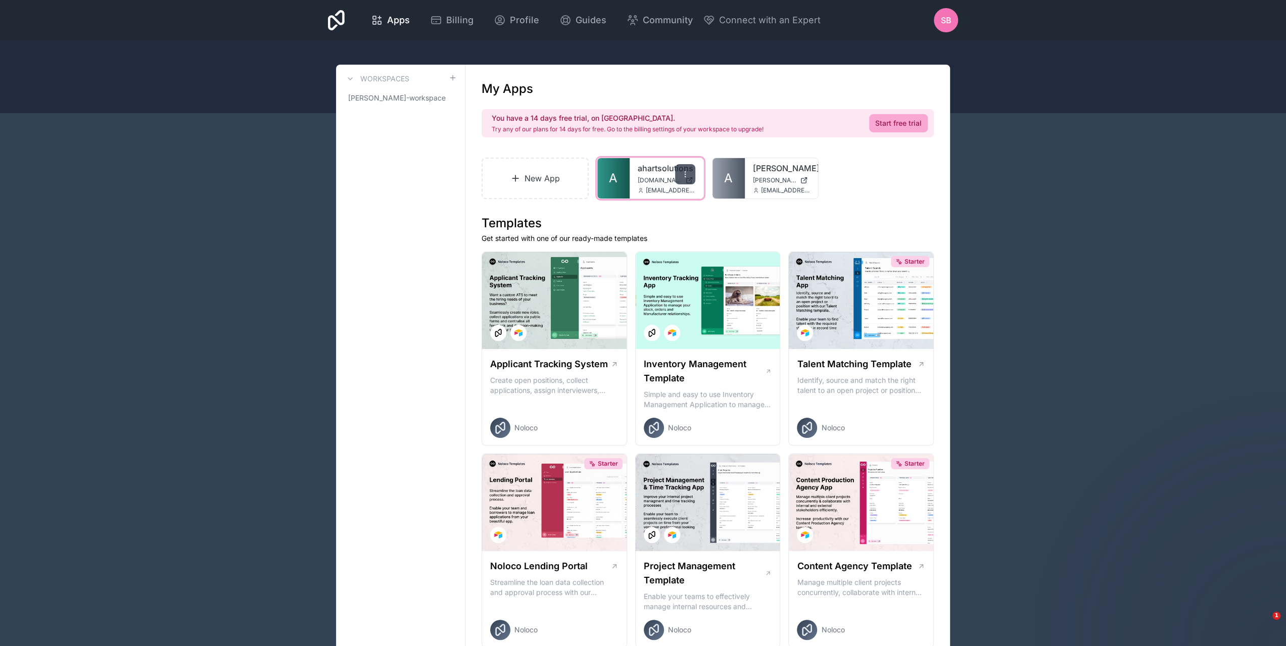
click at [685, 178] on div at bounding box center [685, 174] width 20 height 20
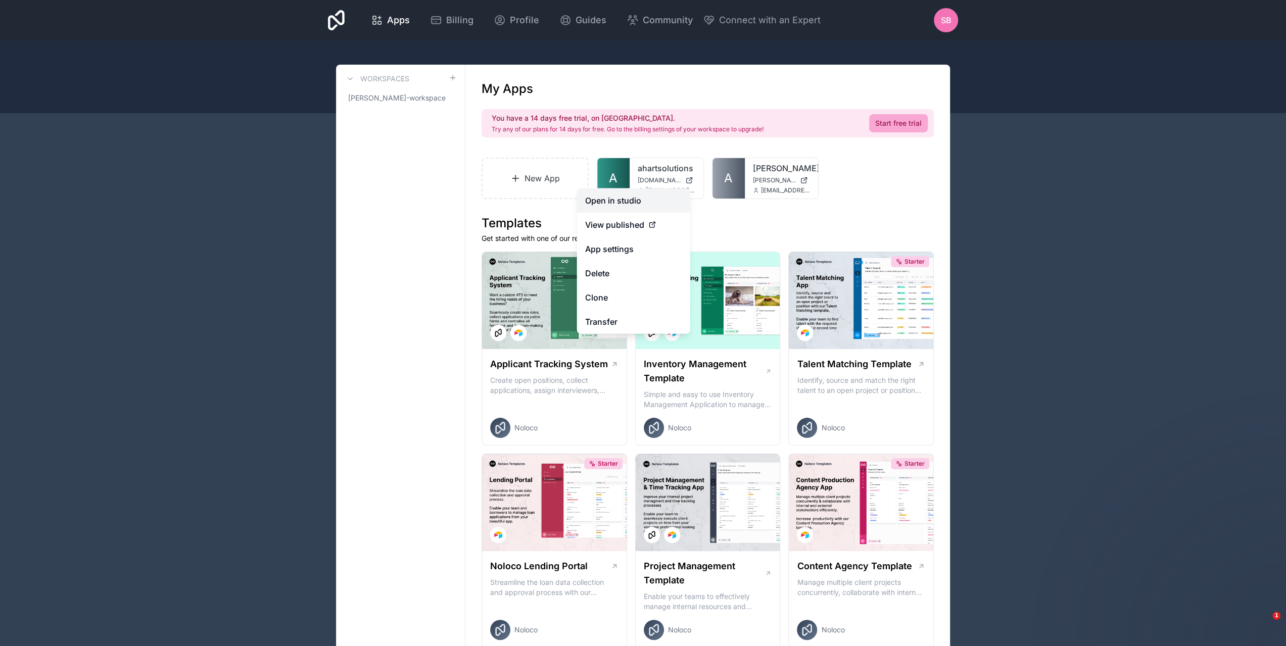
click at [630, 201] on link "Open in studio" at bounding box center [633, 201] width 113 height 24
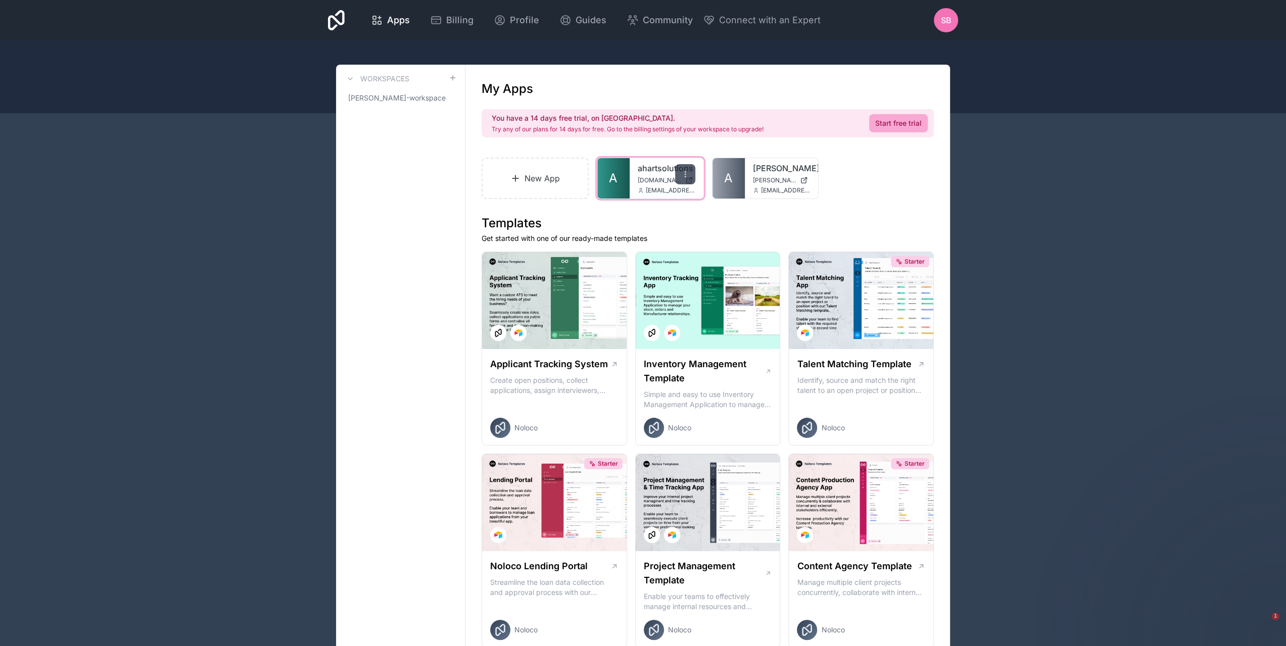
click at [682, 171] on icon at bounding box center [685, 174] width 8 height 8
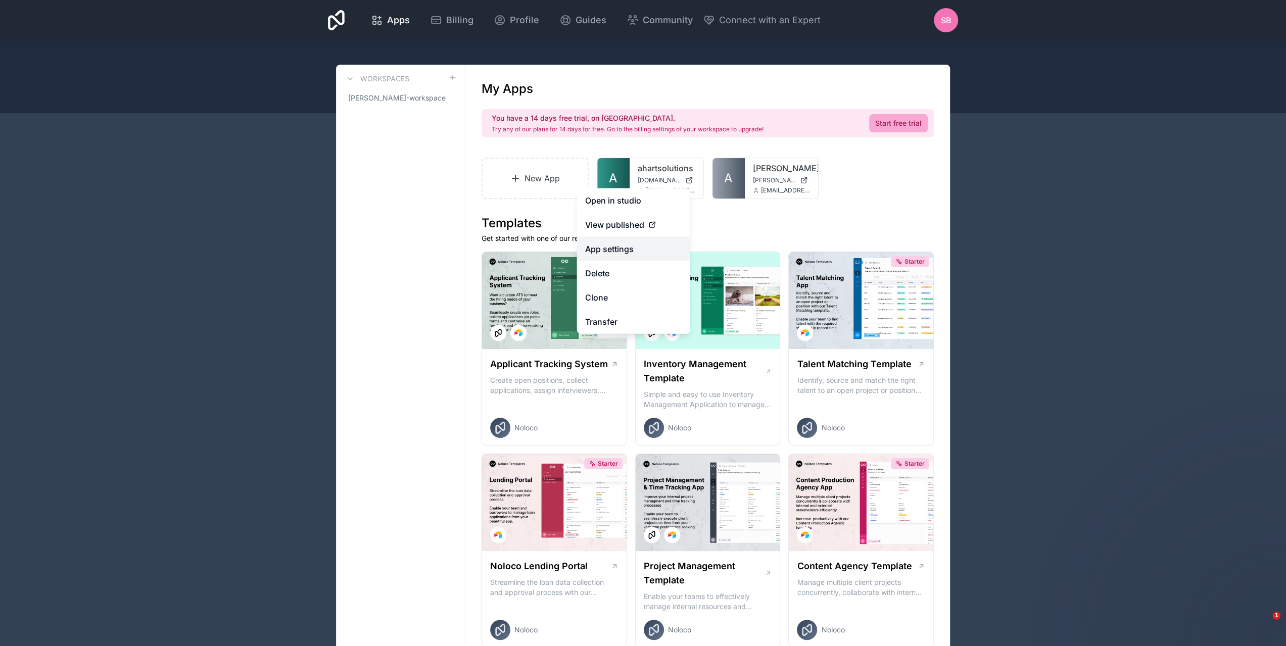
click at [614, 248] on link "App settings" at bounding box center [633, 249] width 113 height 24
